Goal: Check status

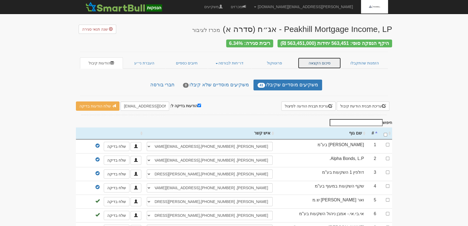
click at [321, 61] on link "סיכום הקצאה" at bounding box center [320, 62] width 44 height 11
